Goal: Task Accomplishment & Management: Manage account settings

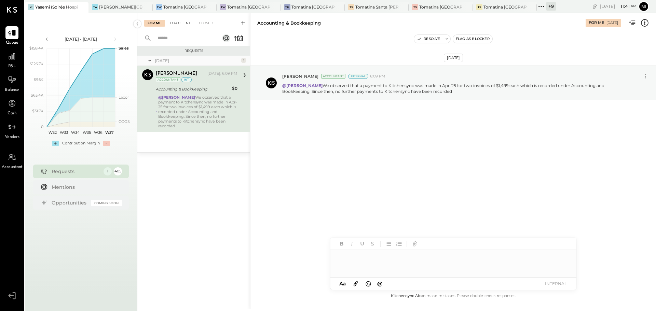
click at [182, 19] on div "For Me For Client Closed" at bounding box center [193, 22] width 113 height 18
click at [179, 20] on div "For Client" at bounding box center [180, 23] width 28 height 7
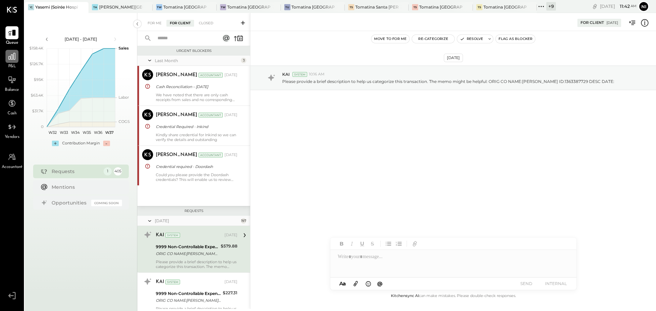
click at [13, 54] on icon at bounding box center [12, 56] width 7 height 7
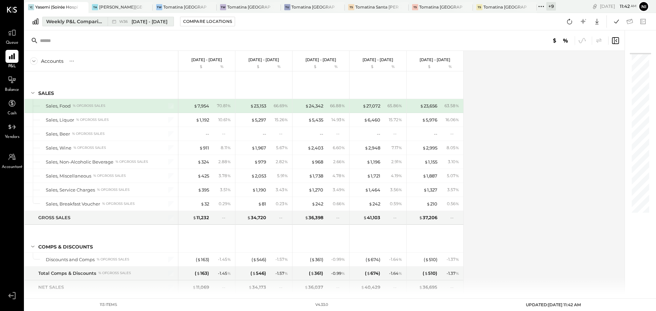
click at [92, 22] on div "Weekly P&L Comparison" at bounding box center [74, 21] width 57 height 7
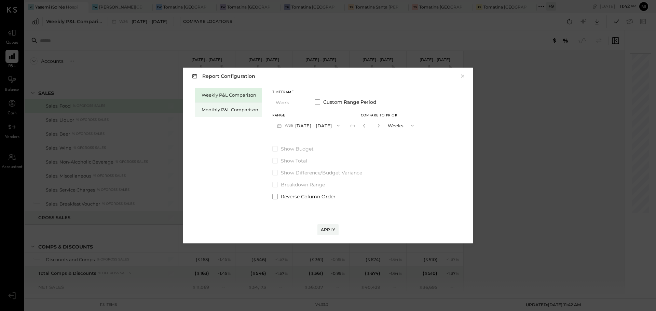
click at [220, 109] on div "Monthly P&L Comparison" at bounding box center [230, 110] width 57 height 6
click at [333, 232] on div "Apply" at bounding box center [328, 230] width 14 height 6
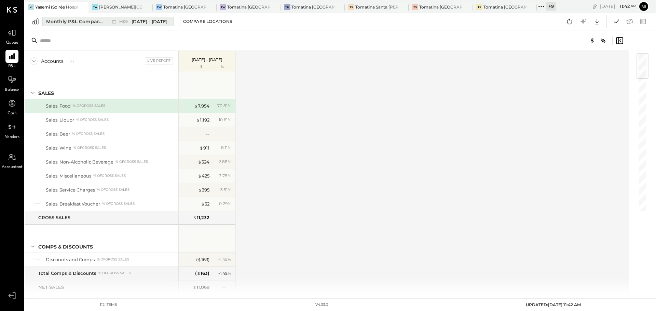
click at [131, 22] on span "[DATE] - [DATE]" at bounding box center [149, 21] width 36 height 6
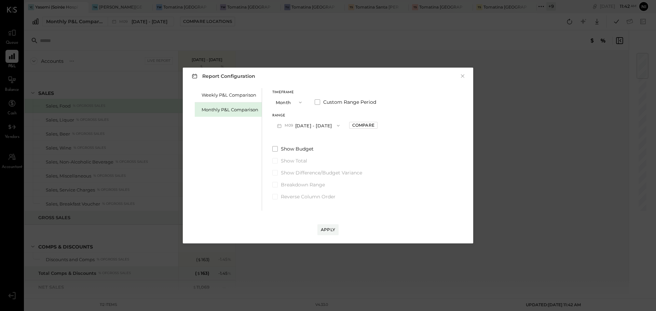
click at [319, 123] on button "M09 [DATE] - [DATE]" at bounding box center [308, 125] width 72 height 13
click at [298, 141] on span "[DATE] - [DATE]" at bounding box center [305, 141] width 32 height 6
click at [356, 129] on div "Range M08 [DATE] - [DATE] Compare" at bounding box center [324, 123] width 105 height 18
click at [360, 124] on div "Compare" at bounding box center [363, 125] width 22 height 6
click at [377, 126] on icon "button" at bounding box center [378, 126] width 4 height 4
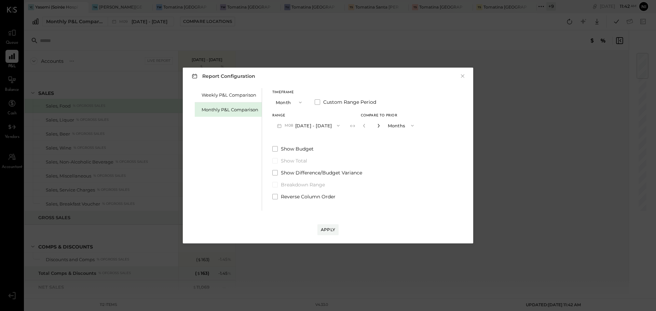
click at [377, 126] on icon "button" at bounding box center [378, 126] width 4 height 4
type input "*"
click at [335, 226] on button "Apply" at bounding box center [327, 229] width 21 height 11
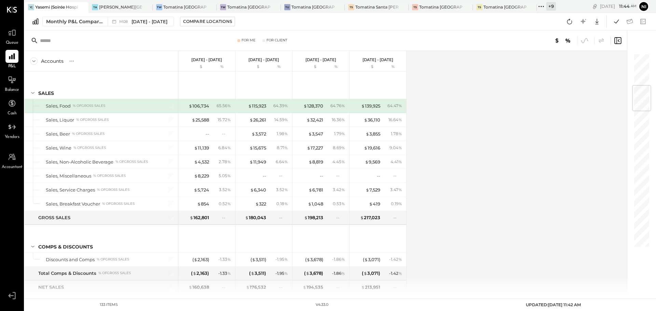
scroll to position [273, 0]
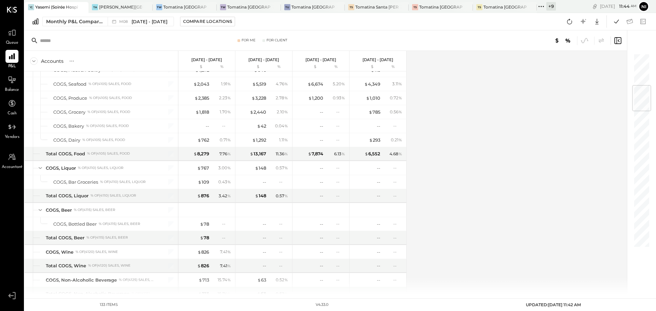
click at [462, 175] on div "Accounts S % GL [DATE] - [DATE] $ % [DATE] - [DATE] $ % [DATE] - [DATE] $ % [DA…" at bounding box center [326, 173] width 603 height 244
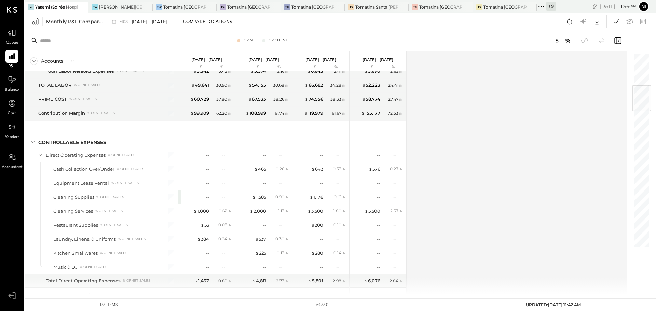
scroll to position [1293, 0]
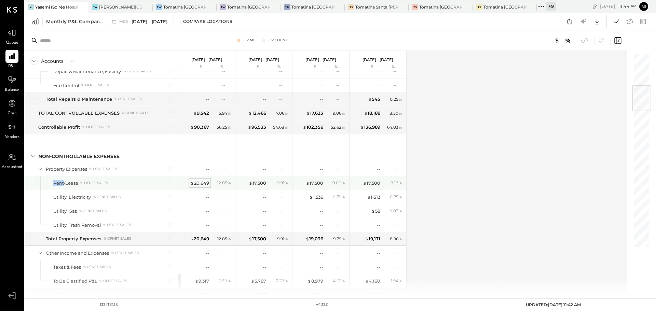
click at [196, 184] on div "$ 20,649" at bounding box center [199, 183] width 19 height 6
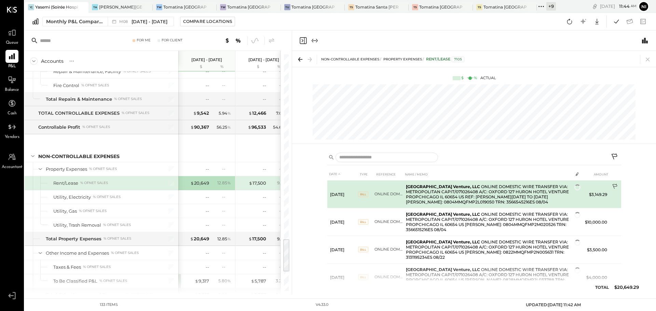
click at [615, 189] on icon at bounding box center [615, 187] width 7 height 7
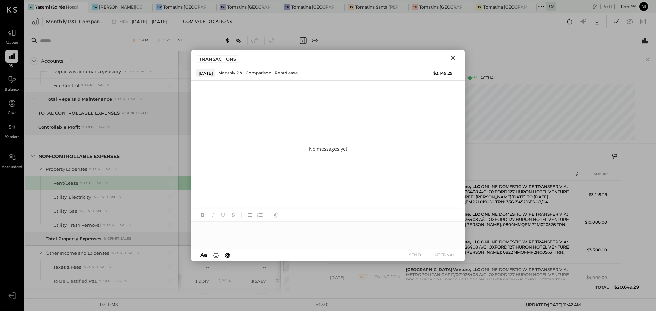
click at [452, 56] on icon "Close" at bounding box center [453, 58] width 8 height 8
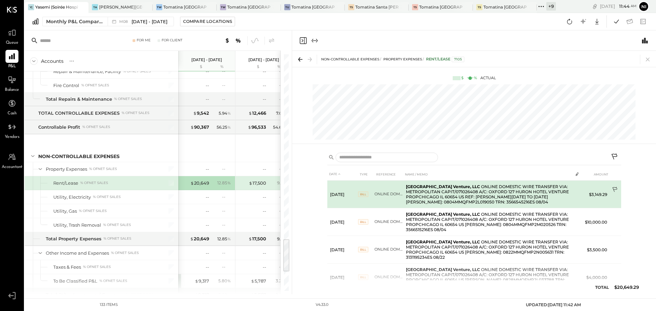
click at [612, 189] on icon at bounding box center [615, 190] width 7 height 7
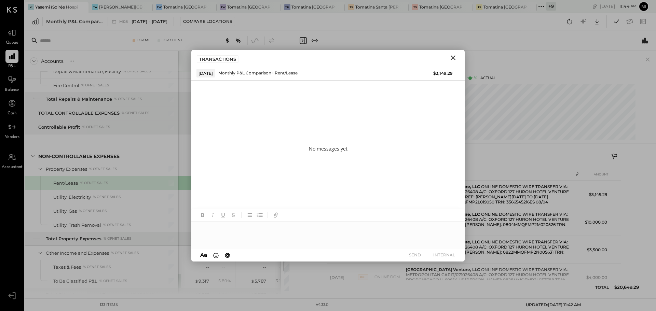
click at [230, 228] on div at bounding box center [327, 235] width 273 height 27
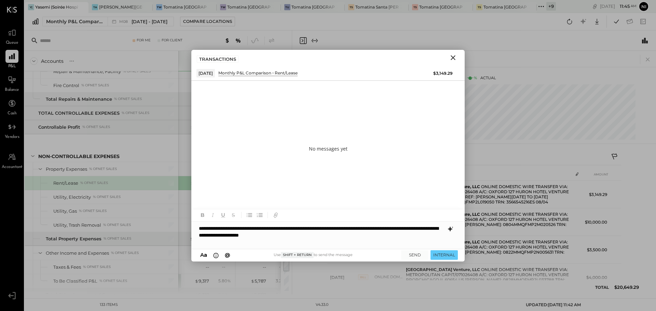
click at [453, 229] on icon at bounding box center [450, 229] width 8 height 8
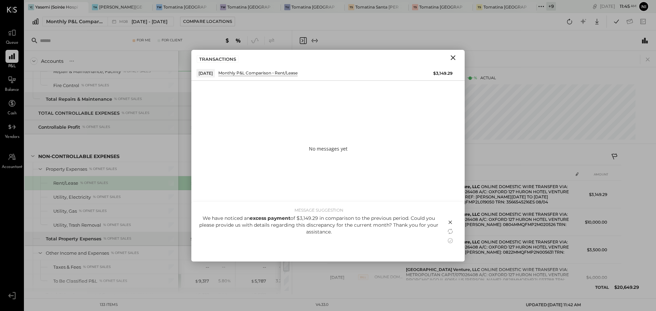
click at [449, 240] on icon at bounding box center [450, 241] width 8 height 8
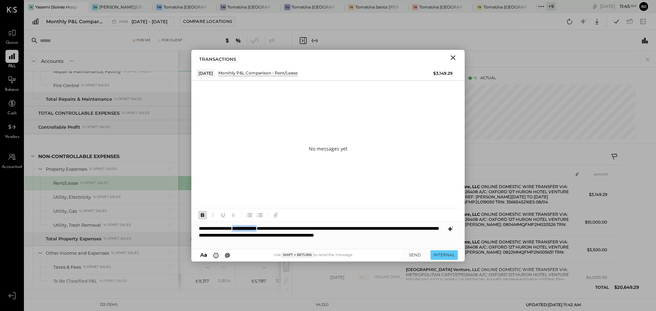
drag, startPoint x: 248, startPoint y: 228, endPoint x: 288, endPoint y: 226, distance: 40.4
click at [288, 226] on p "**********" at bounding box center [321, 235] width 245 height 20
click at [199, 229] on p "**********" at bounding box center [321, 235] width 245 height 20
type input "*****"
click at [242, 223] on span "manish" at bounding box center [257, 220] width 54 height 6
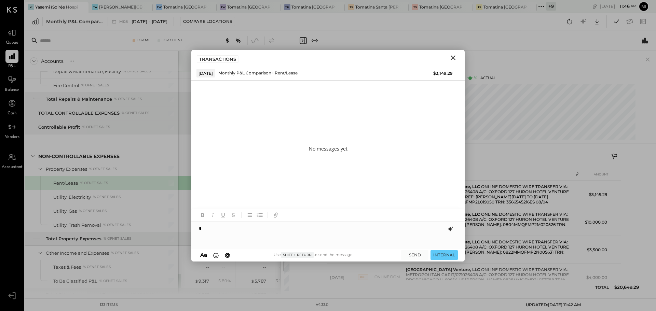
click at [450, 228] on icon at bounding box center [450, 228] width 4 height 5
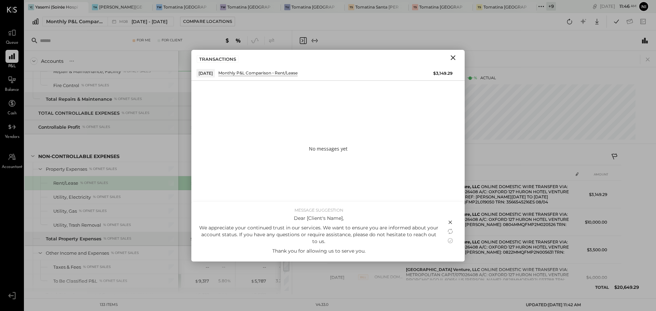
click at [448, 221] on icon at bounding box center [450, 222] width 8 height 8
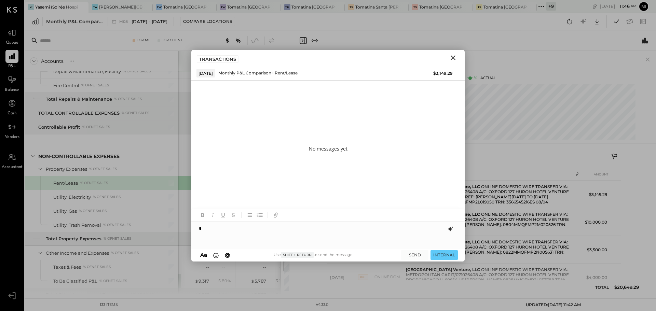
click at [307, 234] on div at bounding box center [327, 235] width 273 height 27
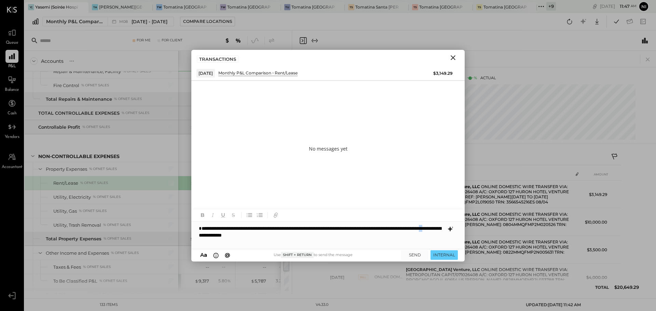
drag, startPoint x: 281, startPoint y: 236, endPoint x: 286, endPoint y: 237, distance: 5.4
click at [286, 237] on div "**********" at bounding box center [327, 235] width 273 height 27
click at [450, 230] on icon at bounding box center [450, 228] width 4 height 5
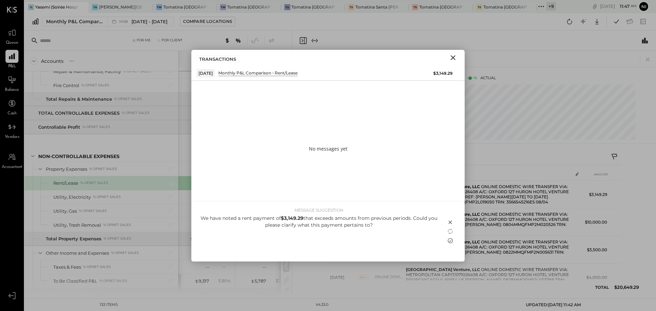
click at [450, 239] on icon at bounding box center [450, 241] width 8 height 8
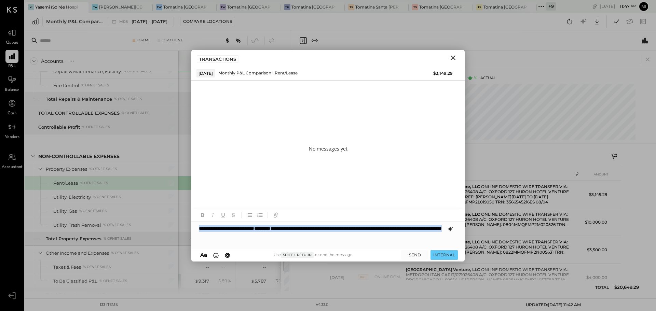
click at [199, 231] on div "**********" at bounding box center [327, 235] width 273 height 27
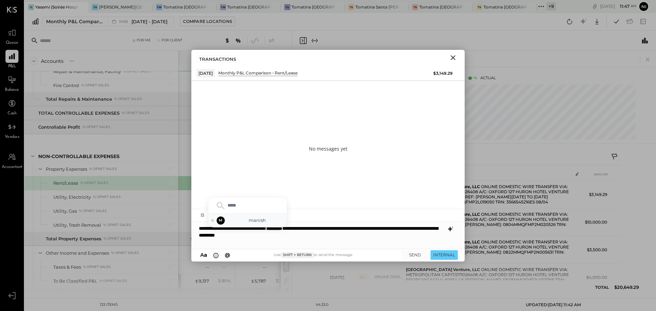
click at [251, 221] on span "manish" at bounding box center [257, 220] width 54 height 6
drag, startPoint x: 266, startPoint y: 229, endPoint x: 273, endPoint y: 231, distance: 7.7
click at [266, 229] on div "**********" at bounding box center [327, 235] width 273 height 27
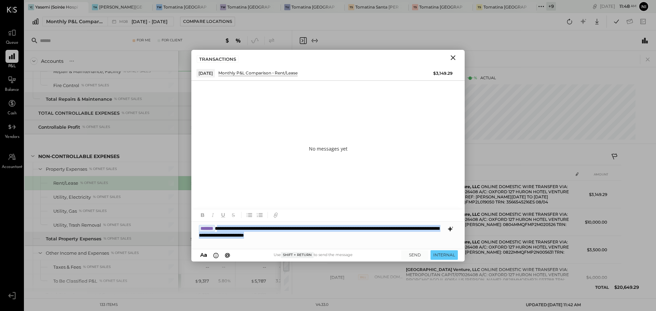
drag, startPoint x: 231, startPoint y: 230, endPoint x: 376, endPoint y: 236, distance: 144.9
click at [376, 236] on div "**********" at bounding box center [327, 235] width 273 height 27
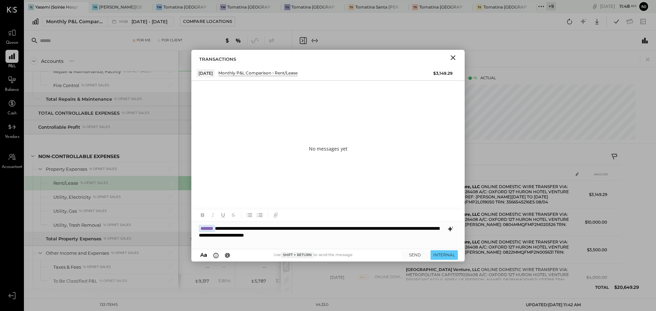
click at [450, 230] on icon at bounding box center [450, 228] width 4 height 5
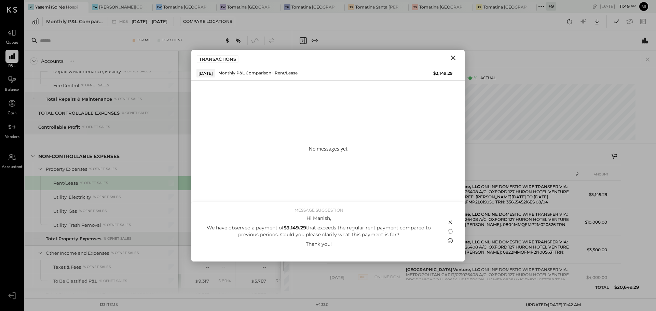
click at [452, 242] on icon at bounding box center [450, 240] width 5 height 5
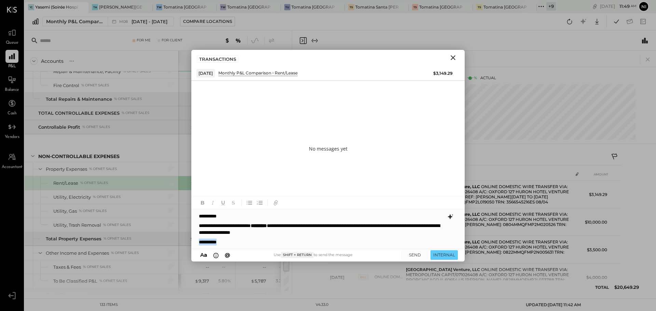
drag, startPoint x: 227, startPoint y: 243, endPoint x: 199, endPoint y: 242, distance: 28.0
click at [199, 242] on p "**********" at bounding box center [321, 242] width 245 height 7
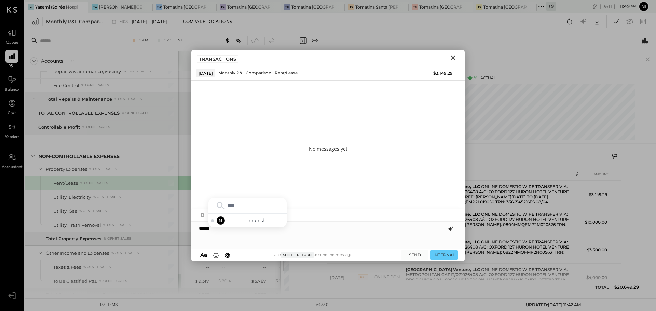
type input "*****"
click at [259, 222] on span "manish" at bounding box center [257, 220] width 54 height 6
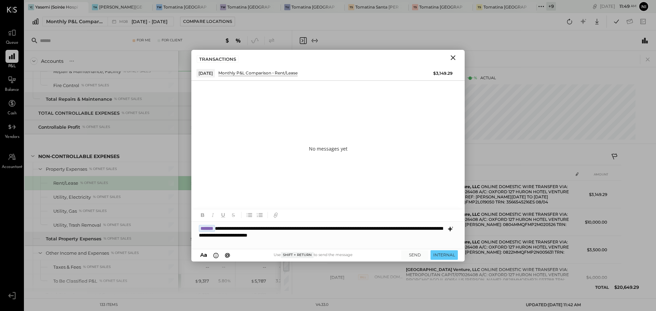
click at [200, 235] on div "**********" at bounding box center [327, 235] width 273 height 27
click at [413, 255] on button "SEND" at bounding box center [414, 254] width 27 height 9
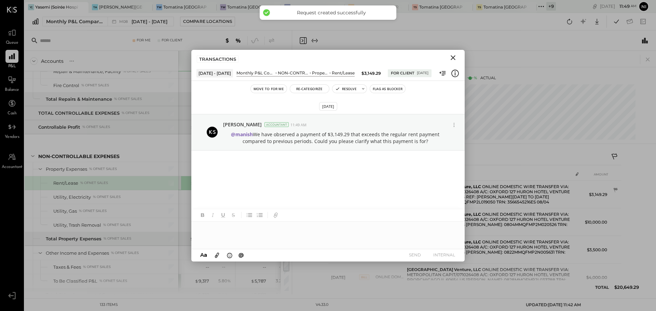
click at [453, 58] on icon "Close" at bounding box center [452, 57] width 5 height 5
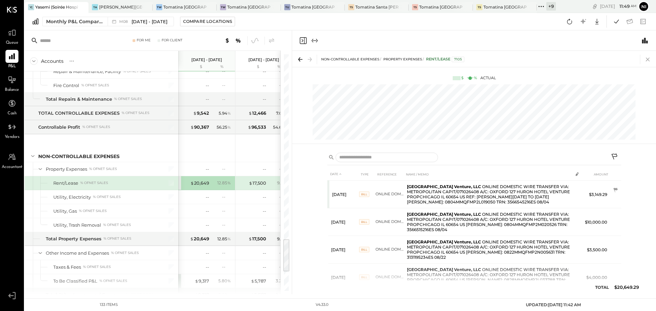
click at [648, 56] on icon at bounding box center [648, 60] width 10 height 10
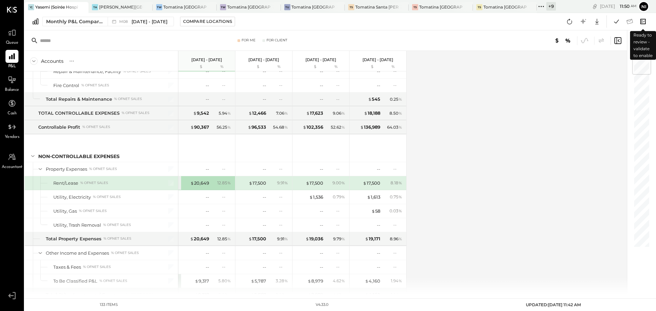
click at [642, 22] on icon at bounding box center [642, 21] width 9 height 9
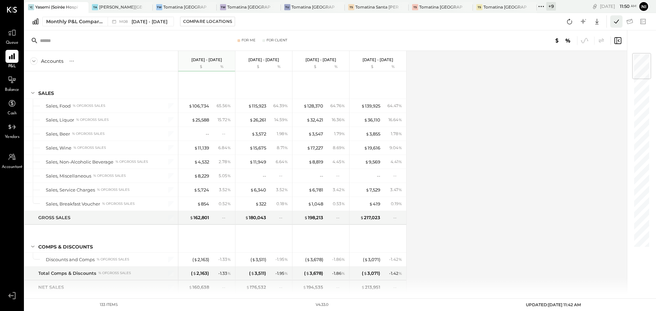
click at [618, 23] on icon at bounding box center [616, 21] width 9 height 9
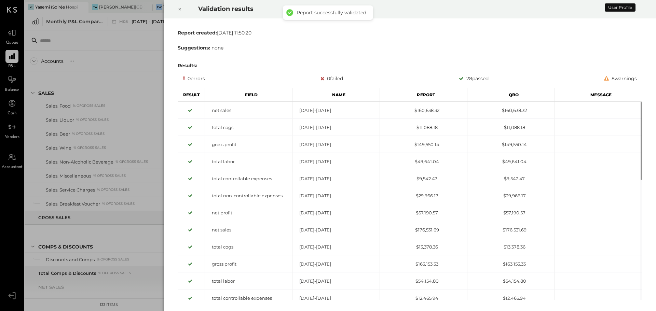
scroll to position [1287, 0]
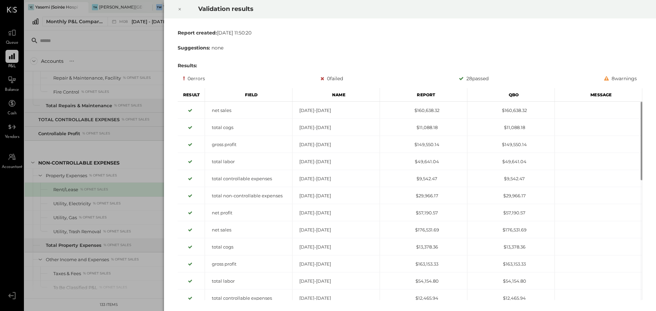
click at [180, 11] on icon at bounding box center [180, 9] width 4 height 8
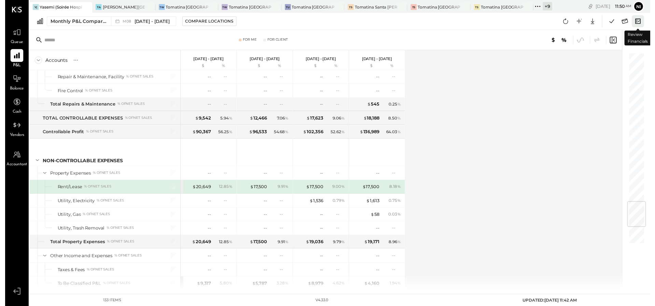
click at [642, 23] on icon at bounding box center [642, 21] width 9 height 9
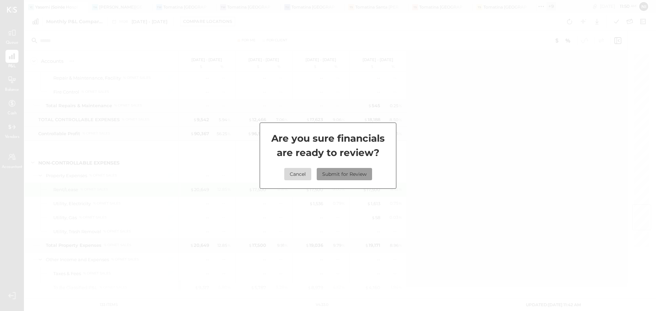
click at [353, 175] on button "Submit for Review" at bounding box center [344, 174] width 55 height 12
